Goal: Task Accomplishment & Management: Manage account settings

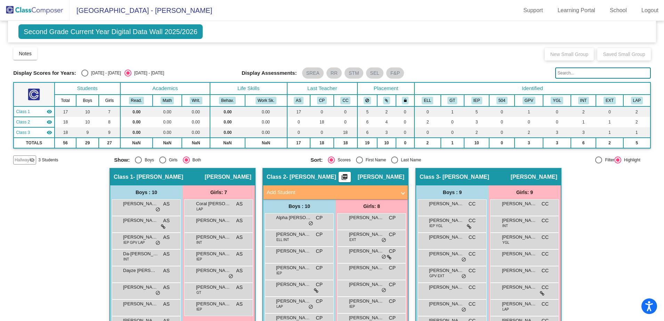
drag, startPoint x: 660, startPoint y: 99, endPoint x: 654, endPoint y: -13, distance: 111.7
click at [654, 0] on html "Accessibility Screen-Reader Guide, Feedback, and Issue Reporting | New window […" at bounding box center [332, 160] width 664 height 321
drag, startPoint x: 654, startPoint y: -13, endPoint x: 564, endPoint y: 34, distance: 101.3
click at [564, 34] on div "Second Grade Current Year Digital Data Wall 2025/2026 Add, Move, or Retain Stud…" at bounding box center [332, 32] width 648 height 22
click at [643, 13] on link "Logout" at bounding box center [650, 10] width 28 height 11
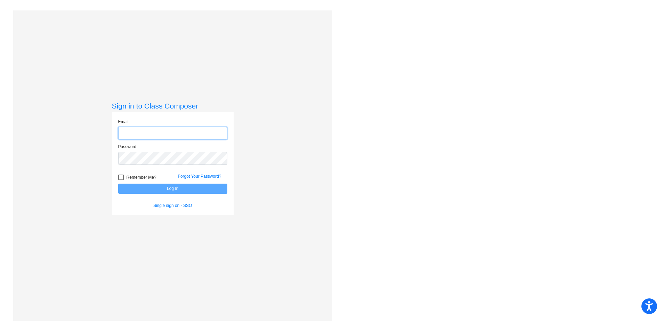
type input "[EMAIL_ADDRESS][DOMAIN_NAME]"
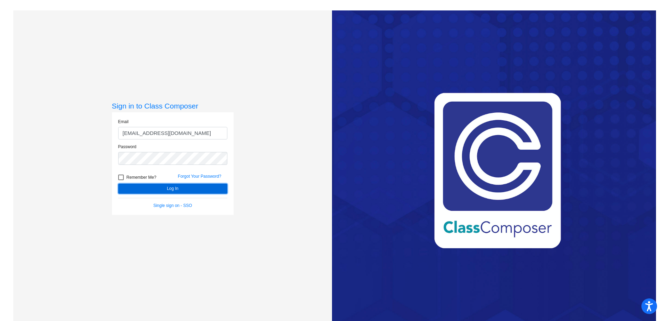
click at [162, 188] on button "Log In" at bounding box center [172, 189] width 109 height 10
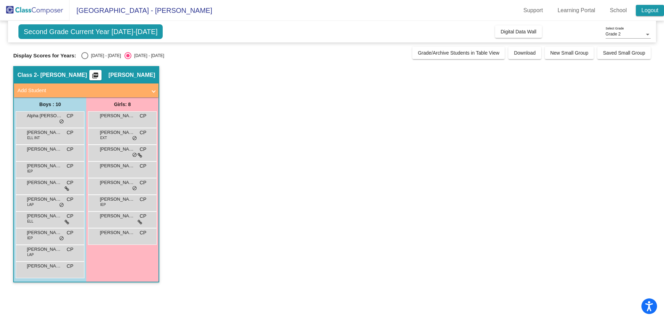
click at [652, 8] on link "Logout" at bounding box center [650, 10] width 28 height 11
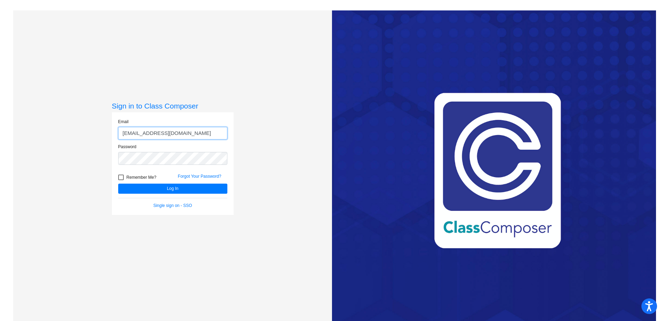
click at [179, 128] on input "[EMAIL_ADDRESS][DOMAIN_NAME]" at bounding box center [172, 133] width 109 height 13
type input "[EMAIL_ADDRESS][DOMAIN_NAME]"
click at [163, 189] on button "Log In" at bounding box center [172, 189] width 109 height 10
